Goal: Task Accomplishment & Management: Manage account settings

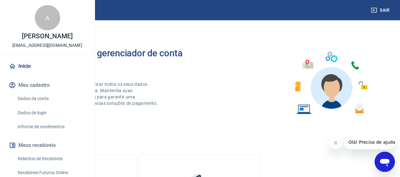
click at [36, 17] on img at bounding box center [28, 9] width 41 height 19
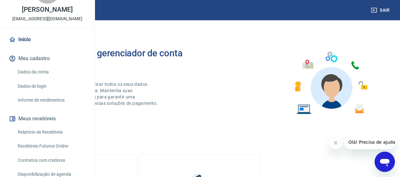
drag, startPoint x: 147, startPoint y: 48, endPoint x: 170, endPoint y: 48, distance: 22.8
click at [170, 48] on h2 "Bem-vindo(a) ao gerenciador de conta Vindi" at bounding box center [114, 58] width 172 height 20
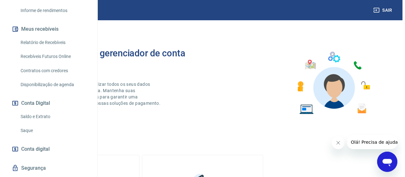
scroll to position [153, 0]
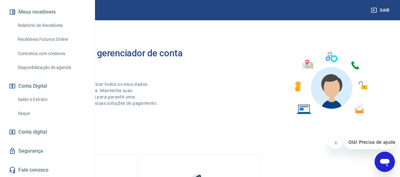
click at [40, 126] on link "Conta digital" at bounding box center [47, 132] width 79 height 14
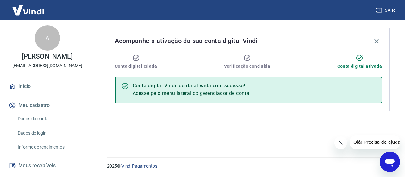
click at [31, 6] on img at bounding box center [28, 9] width 41 height 19
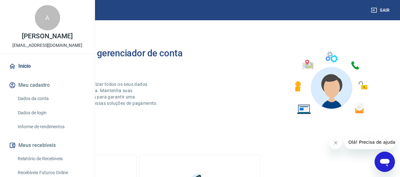
click at [40, 51] on div "A Andressa Carolina rinco andressa.rinco1988@gmail.com" at bounding box center [47, 27] width 95 height 54
click at [355, 9] on div "Sair" at bounding box center [200, 10] width 400 height 20
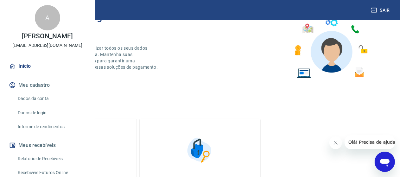
scroll to position [63, 0]
